Goal: Task Accomplishment & Management: Manage account settings

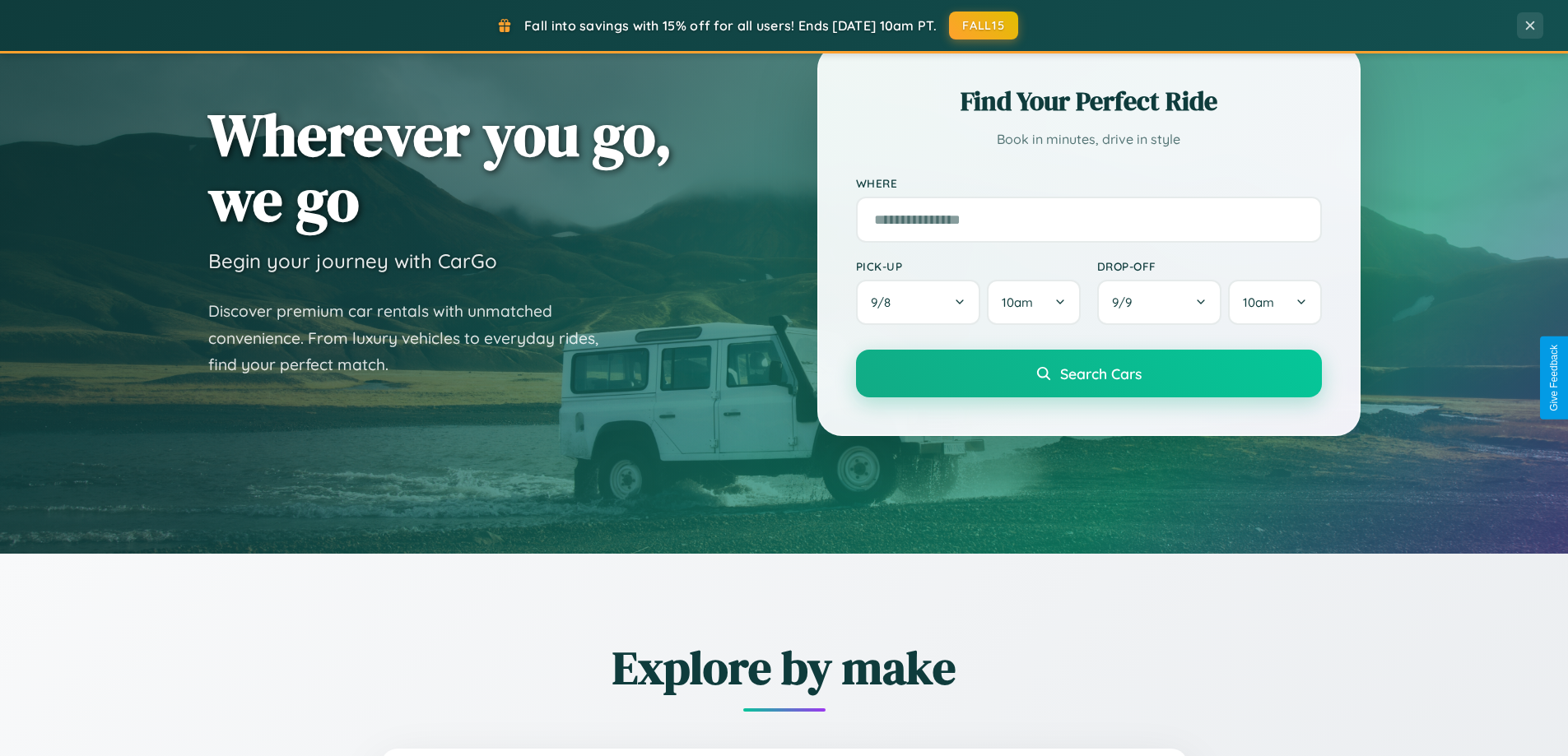
scroll to position [709, 0]
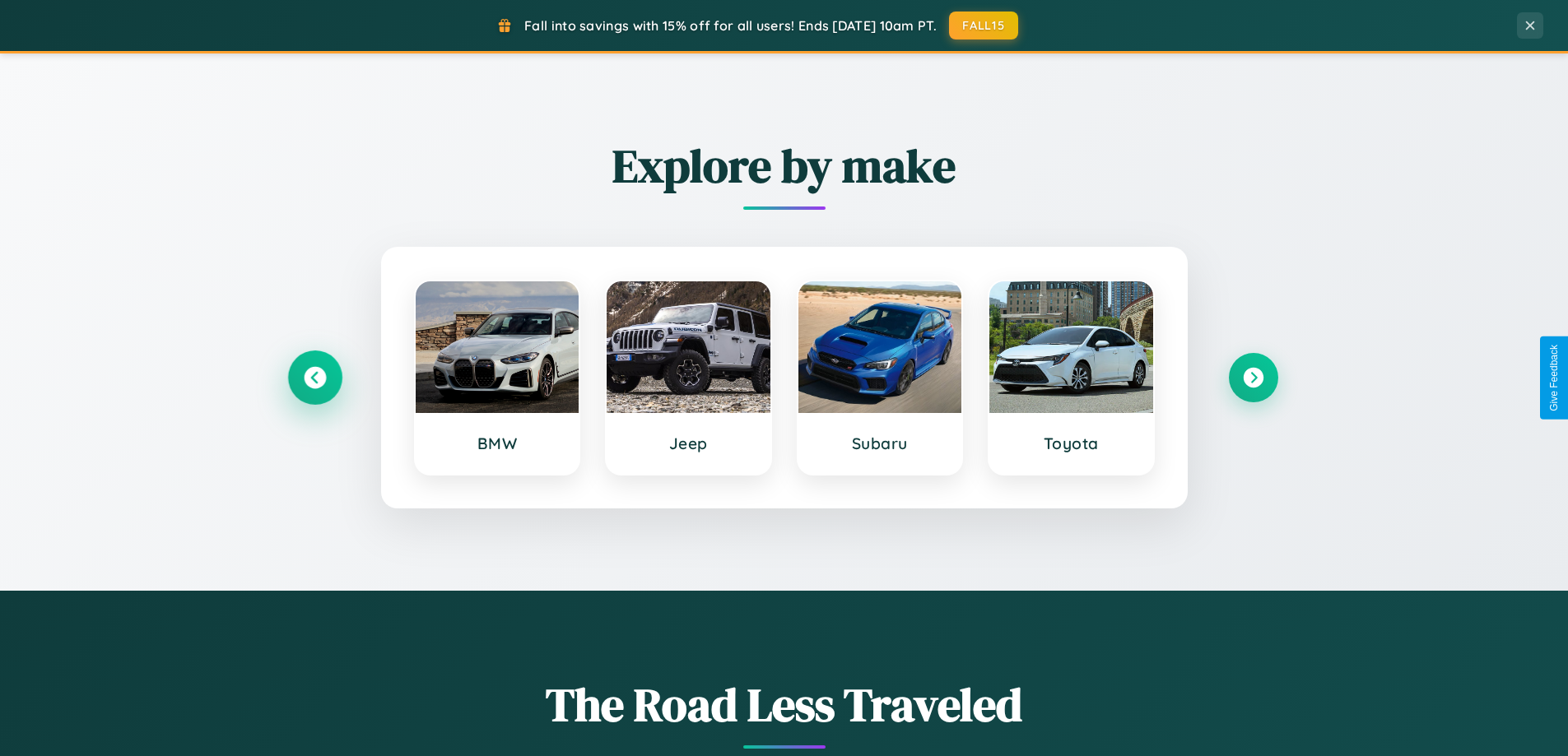
click at [315, 378] on icon at bounding box center [315, 378] width 22 height 22
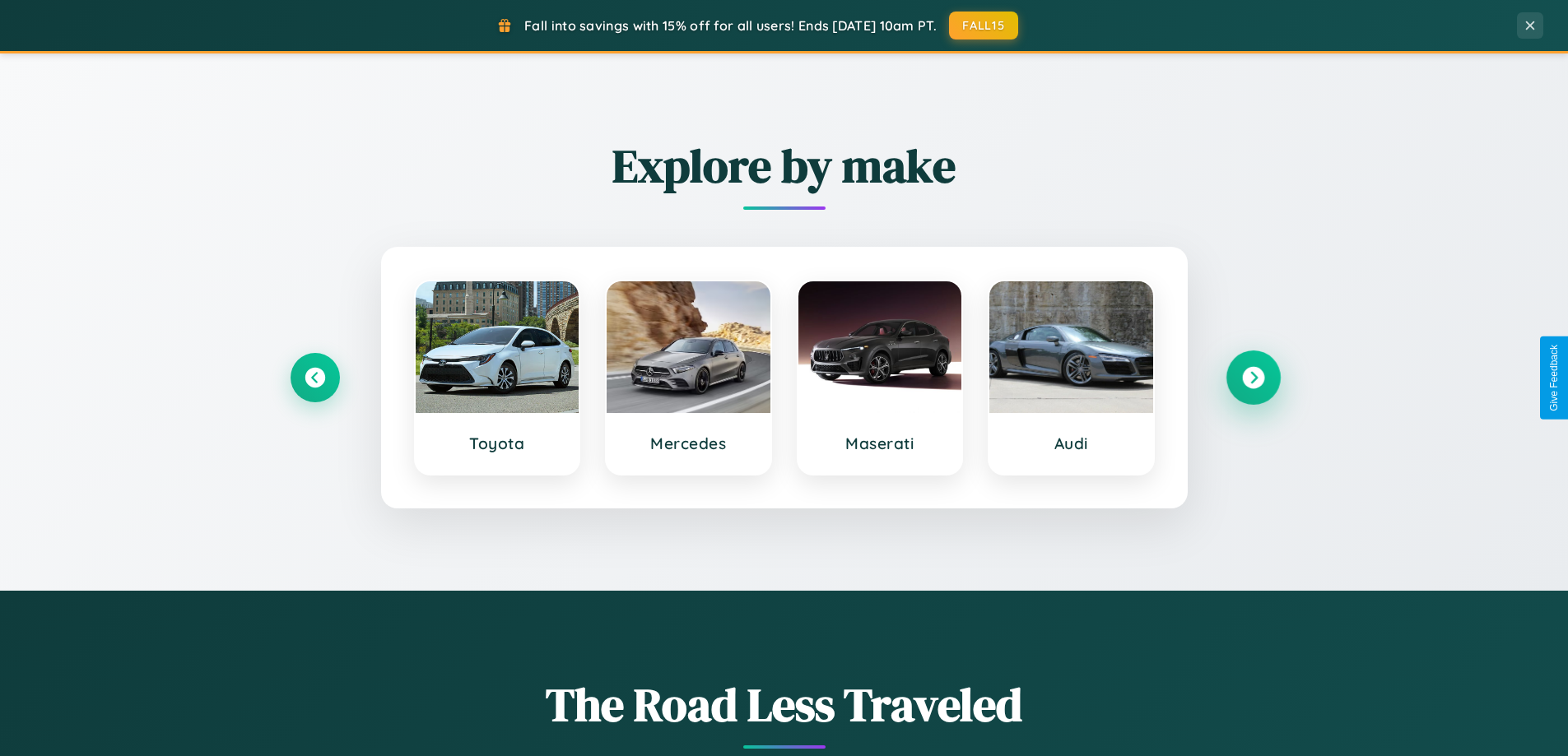
click at [1252, 378] on icon at bounding box center [1252, 378] width 22 height 22
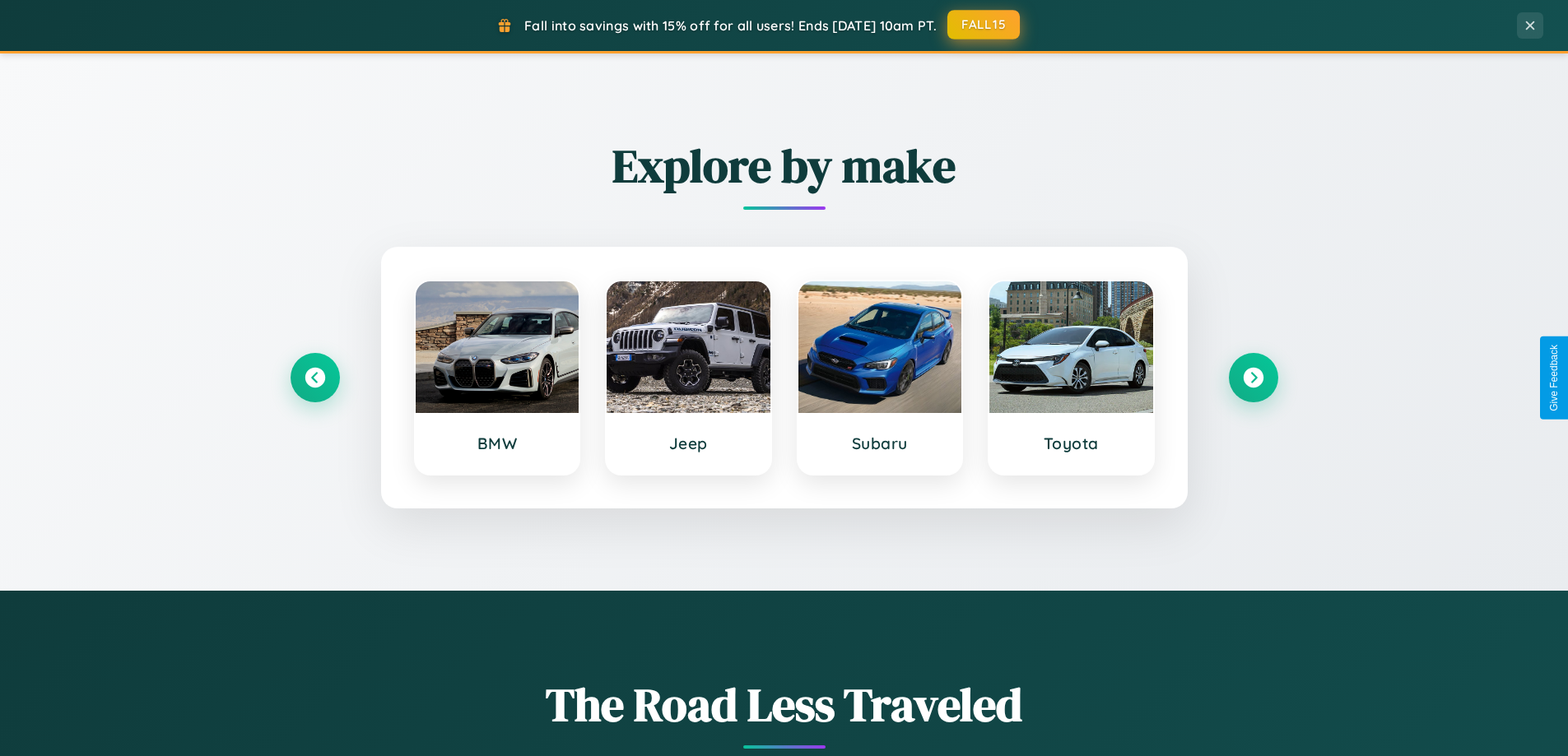
click at [984, 24] on button "FALL15" at bounding box center [983, 24] width 73 height 30
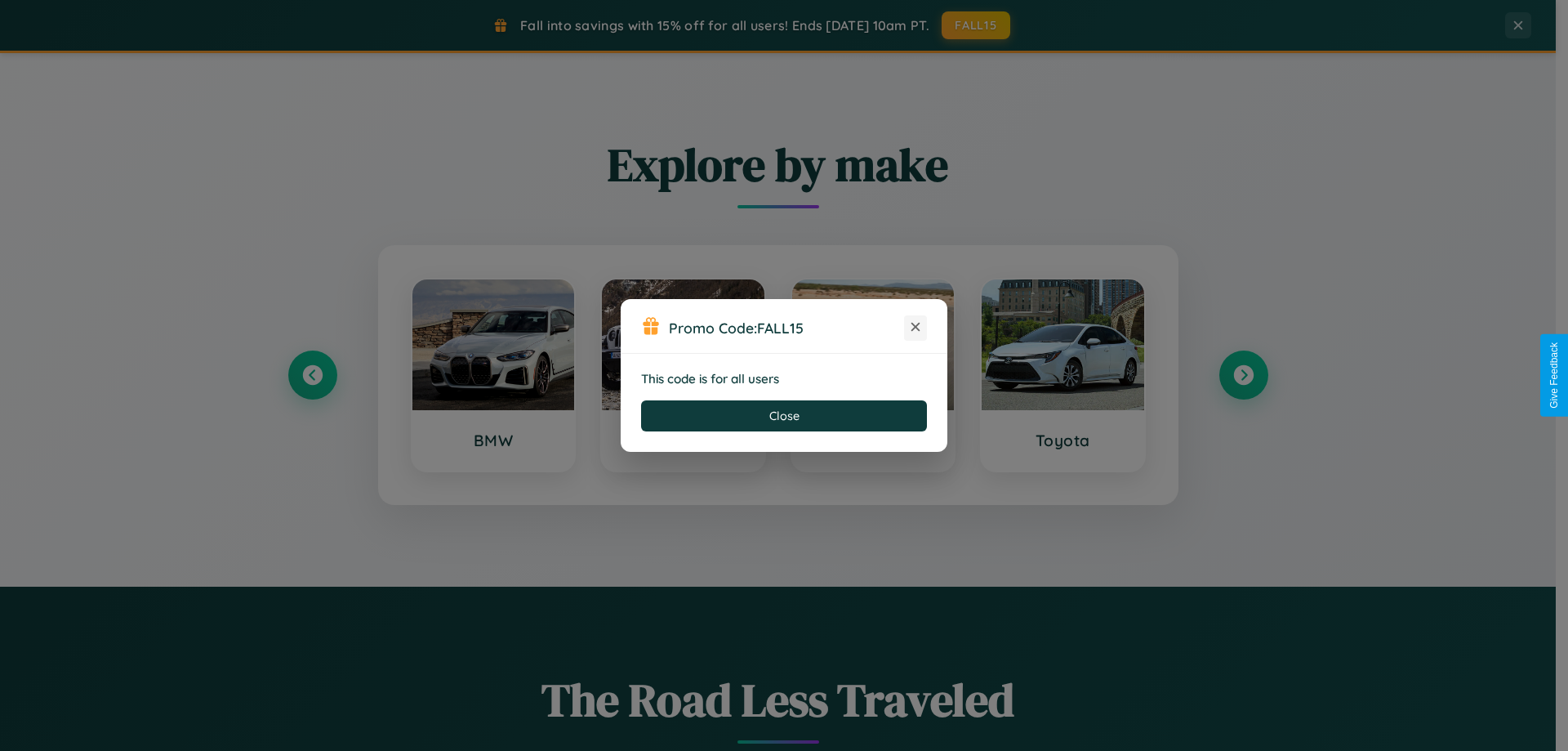
click at [916, 328] on icon at bounding box center [916, 327] width 16 height 16
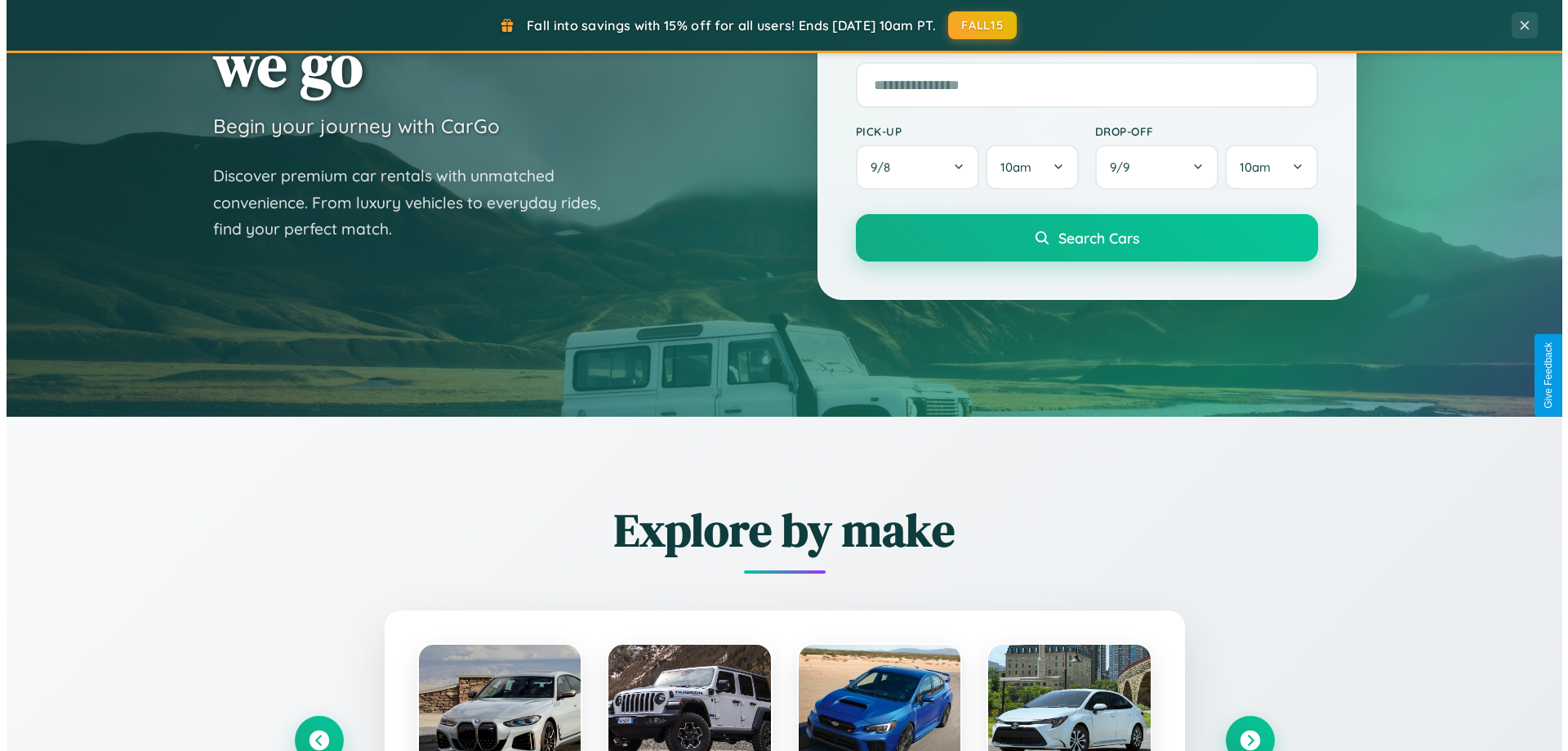
scroll to position [0, 0]
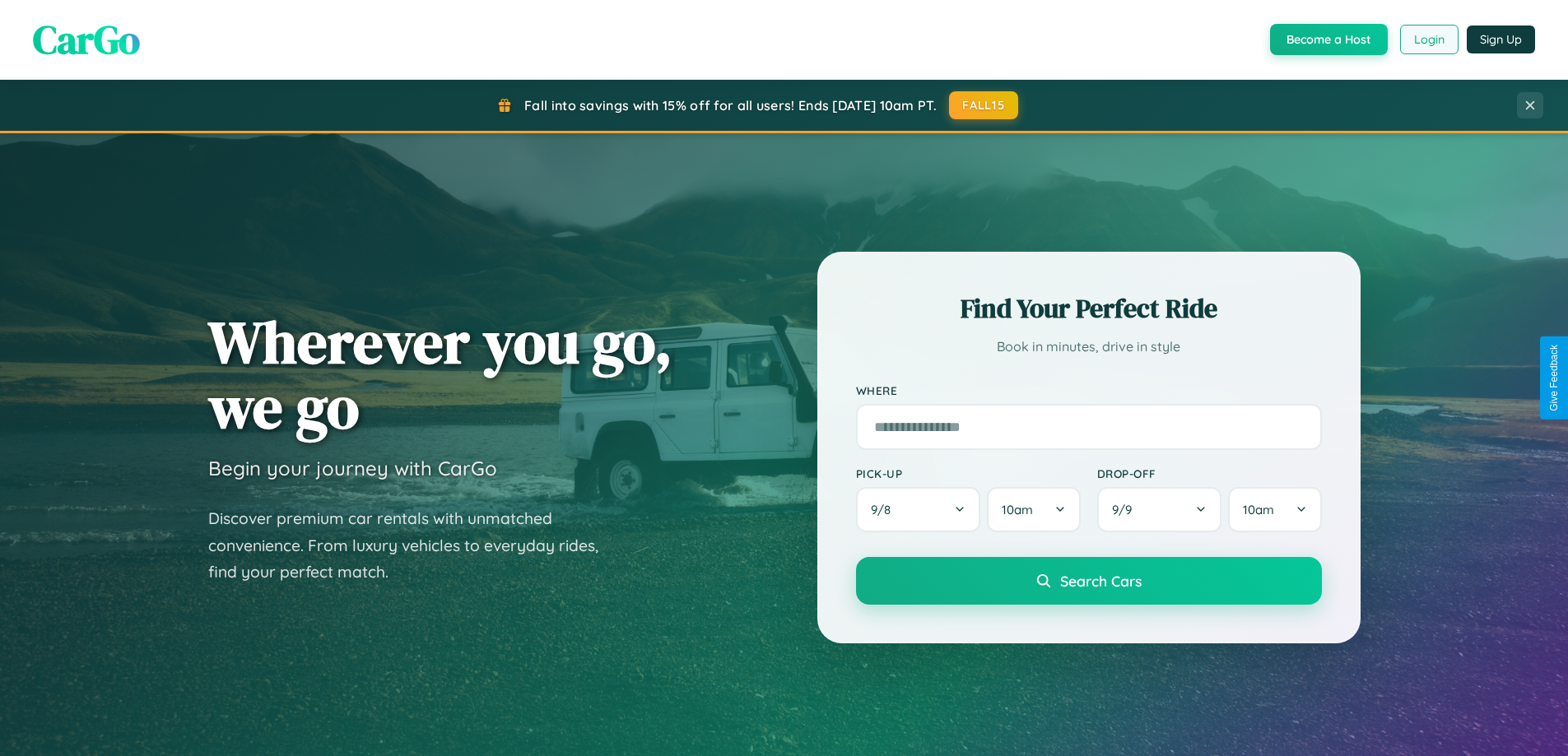
click at [1428, 40] on button "Login" at bounding box center [1429, 39] width 58 height 30
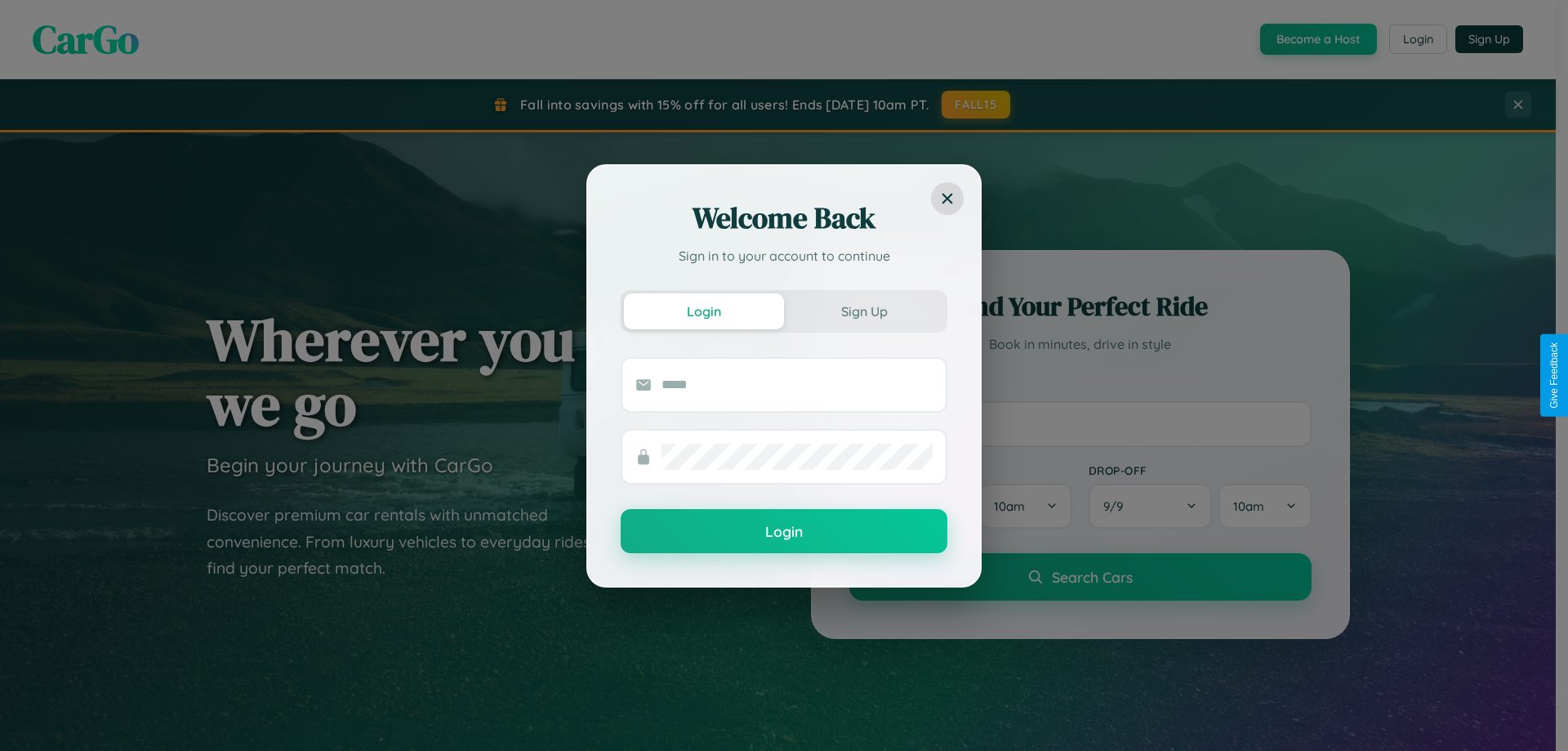
click at [1417, 39] on div "Welcome Back Sign in to your account to continue Login Sign Up Login" at bounding box center [784, 375] width 1568 height 751
